Goal: Information Seeking & Learning: Learn about a topic

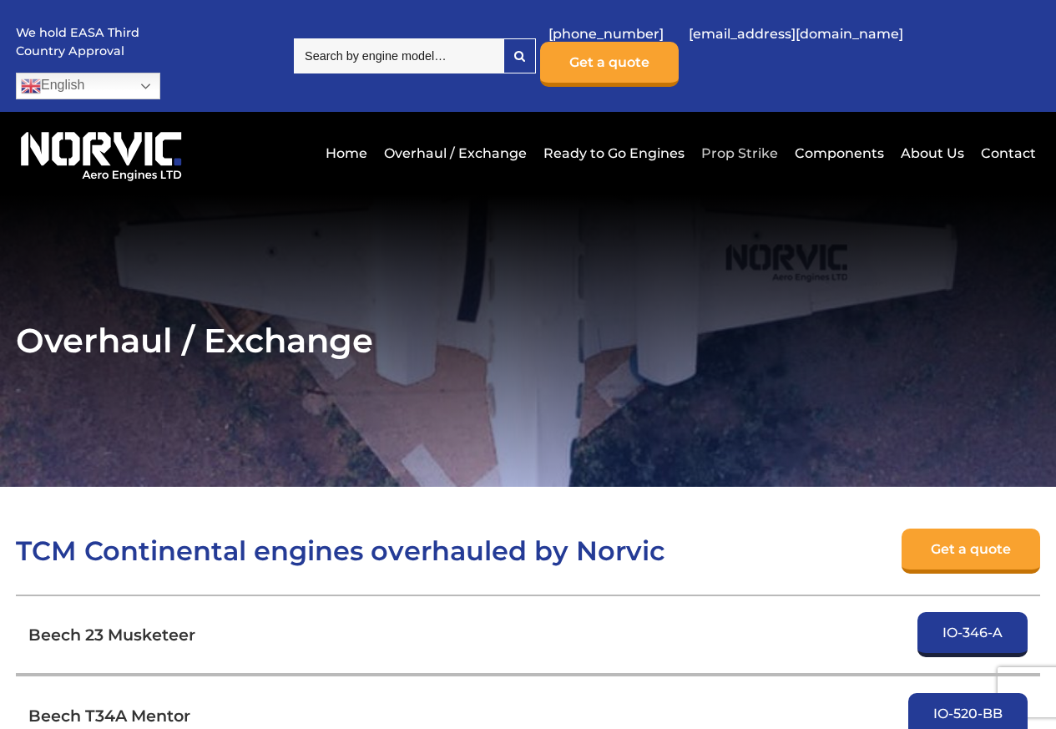
click at [736, 133] on link "Prop Strike" at bounding box center [739, 153] width 85 height 41
